Goal: Information Seeking & Learning: Find specific fact

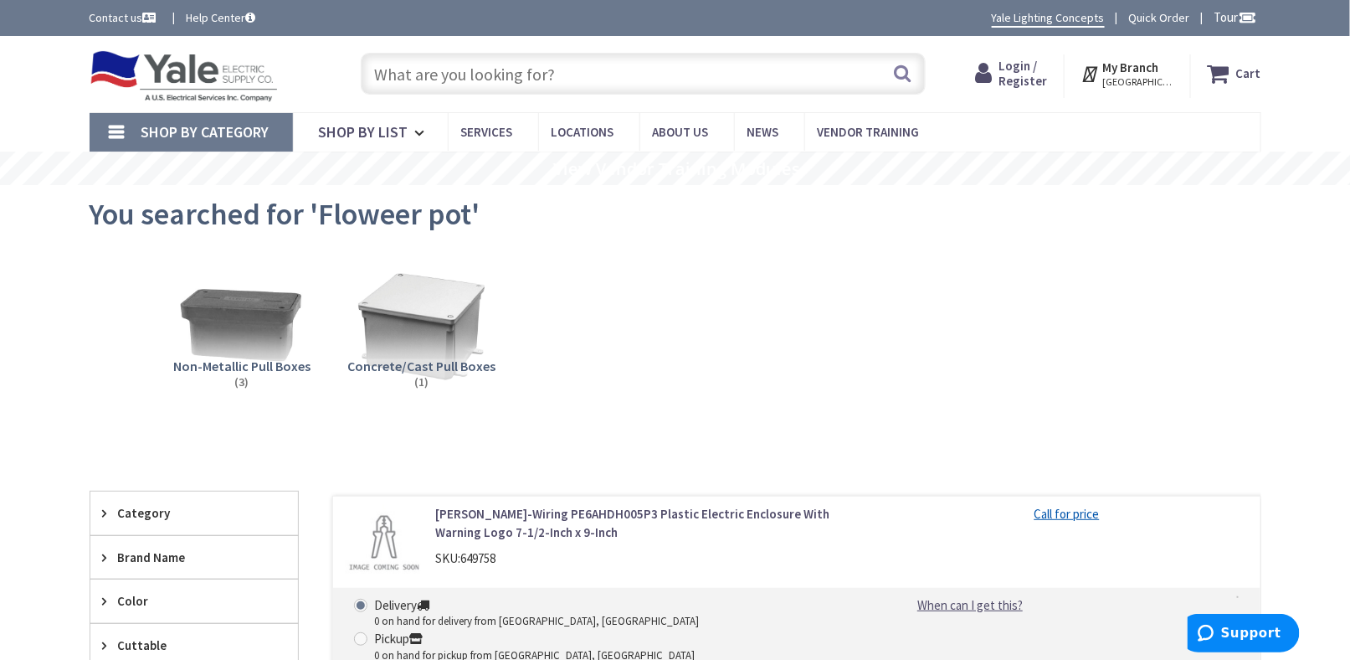
click at [554, 73] on input "text" at bounding box center [643, 74] width 565 height 42
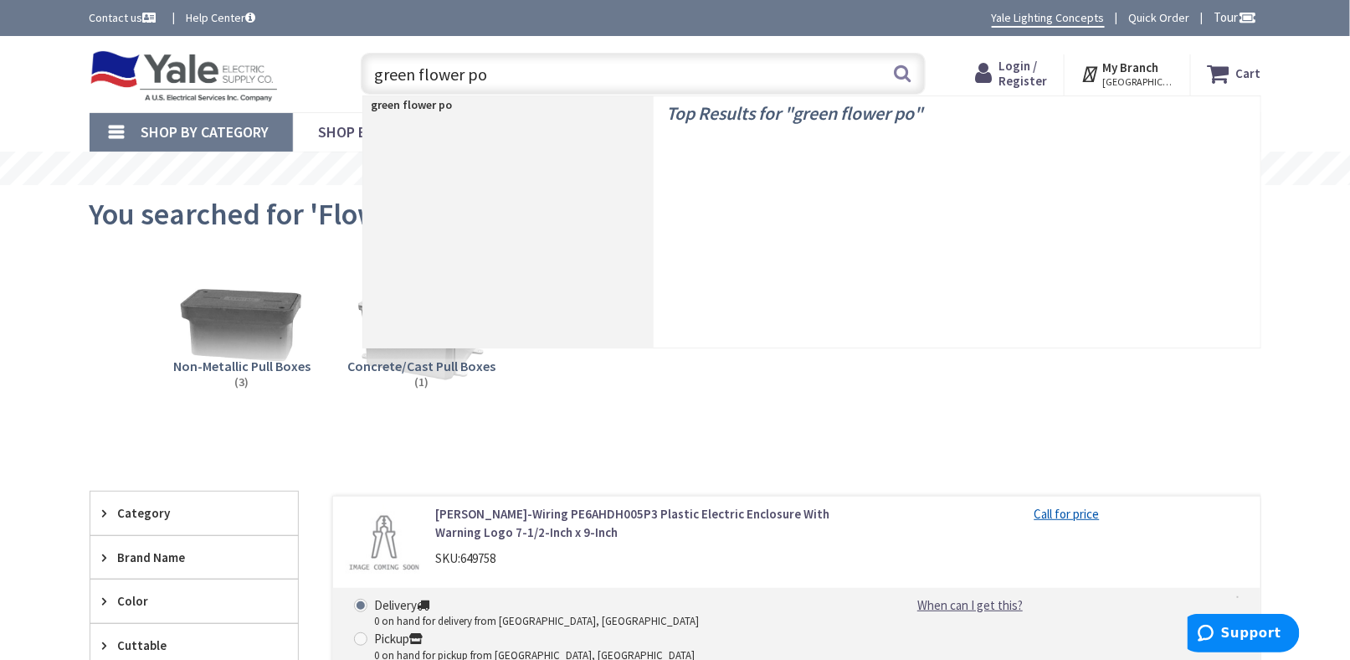
type input "green flower pot"
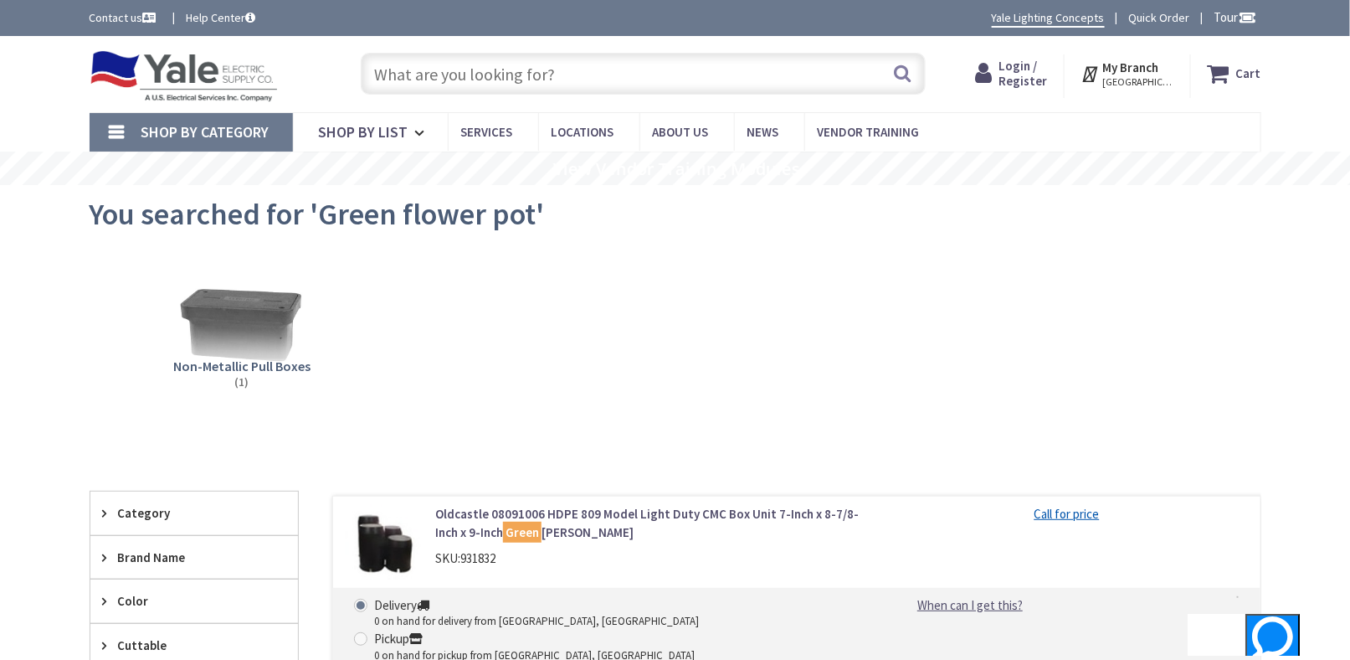
click at [263, 85] on img at bounding box center [184, 76] width 189 height 52
